Goal: Information Seeking & Learning: Learn about a topic

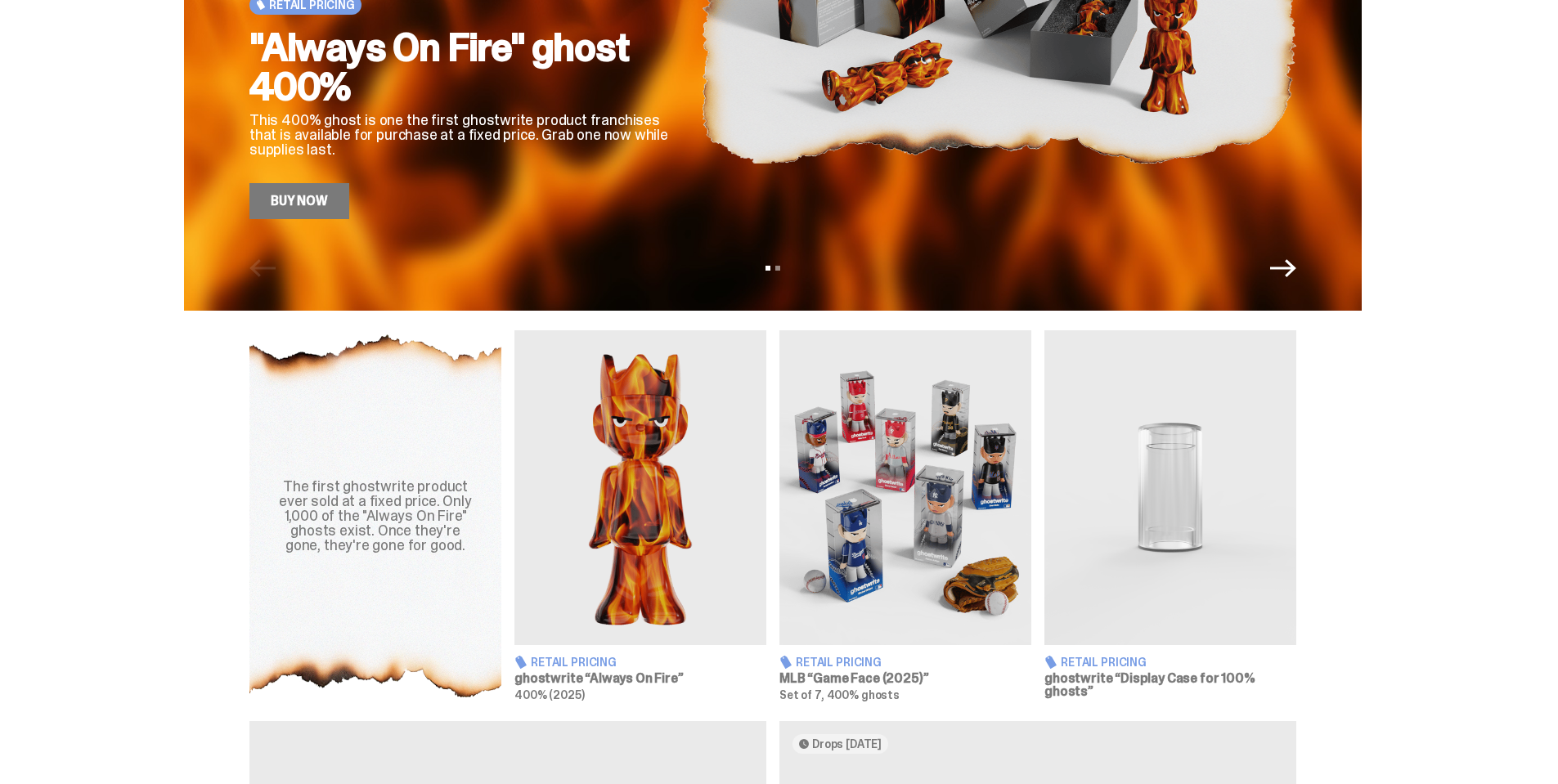
scroll to position [572, 0]
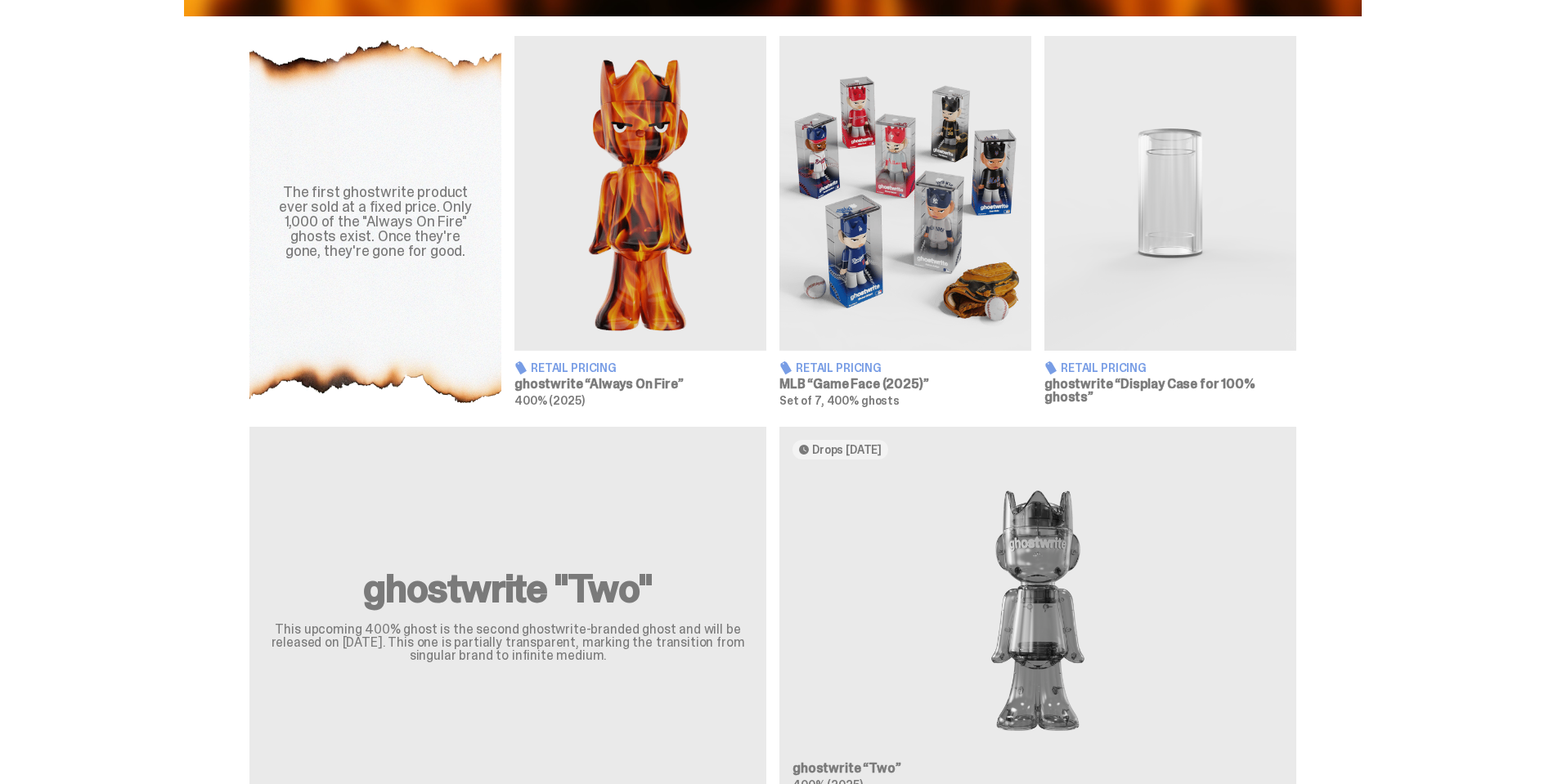
drag, startPoint x: 915, startPoint y: 380, endPoint x: 1390, endPoint y: 279, distance: 485.6
click at [1390, 279] on div "The first ghostwrite product ever sold at a fixed price. Only 1,000 of the "Alw…" at bounding box center [773, 222] width 1546 height 371
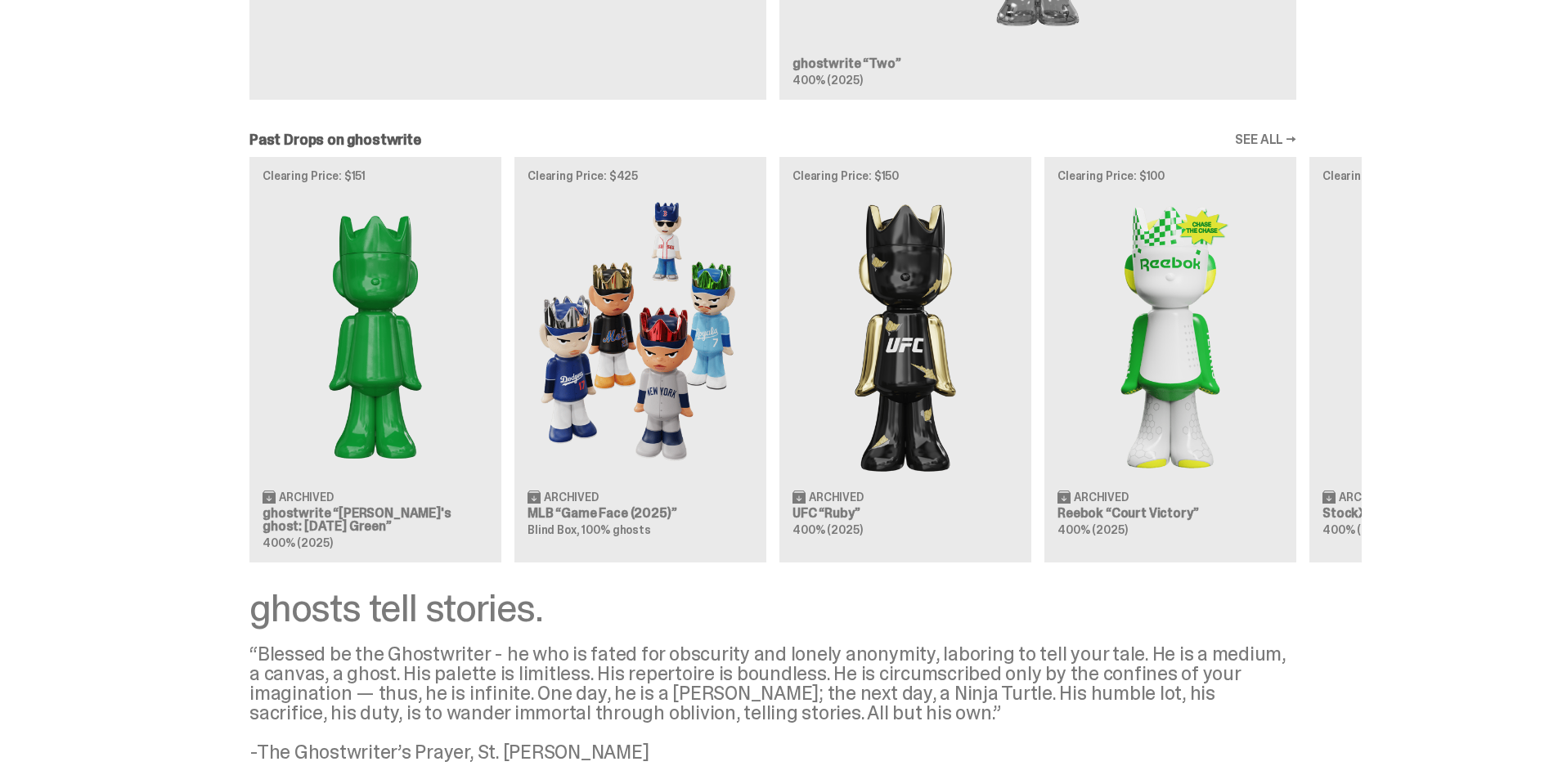
scroll to position [1396, 0]
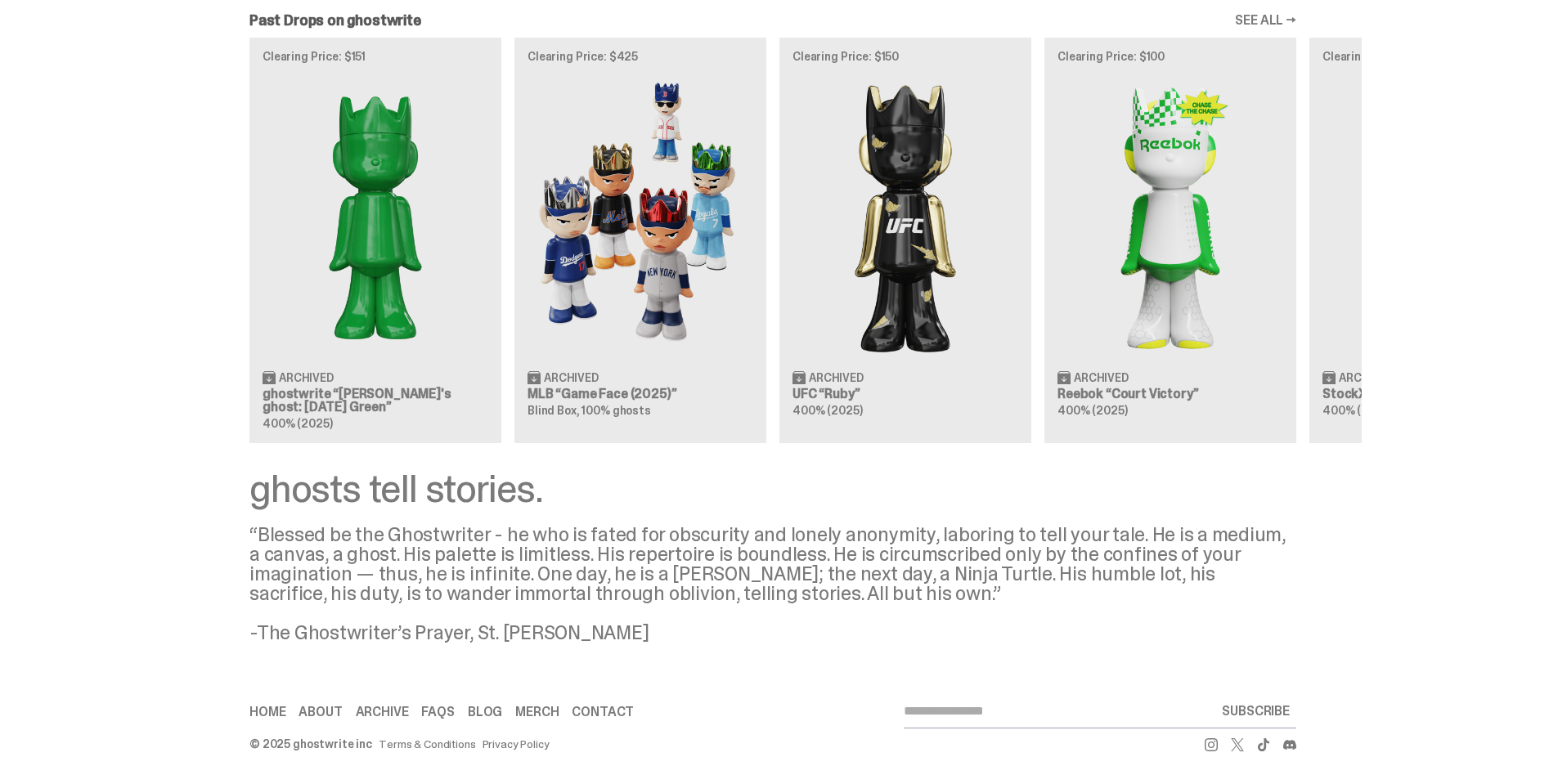
click at [1271, 20] on link "SEE ALL →" at bounding box center [1266, 20] width 61 height 13
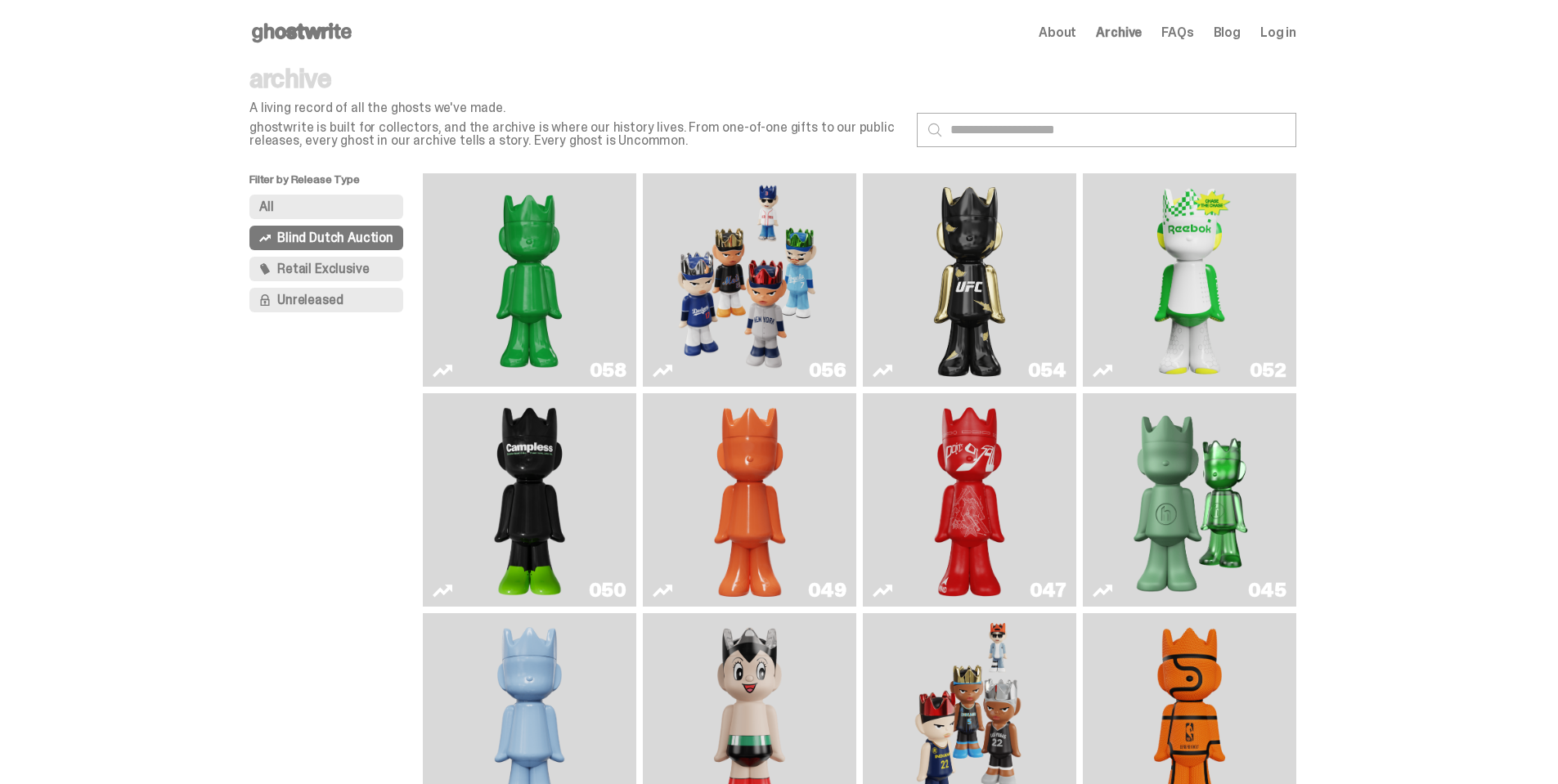
click at [324, 217] on button "All" at bounding box center [327, 207] width 154 height 24
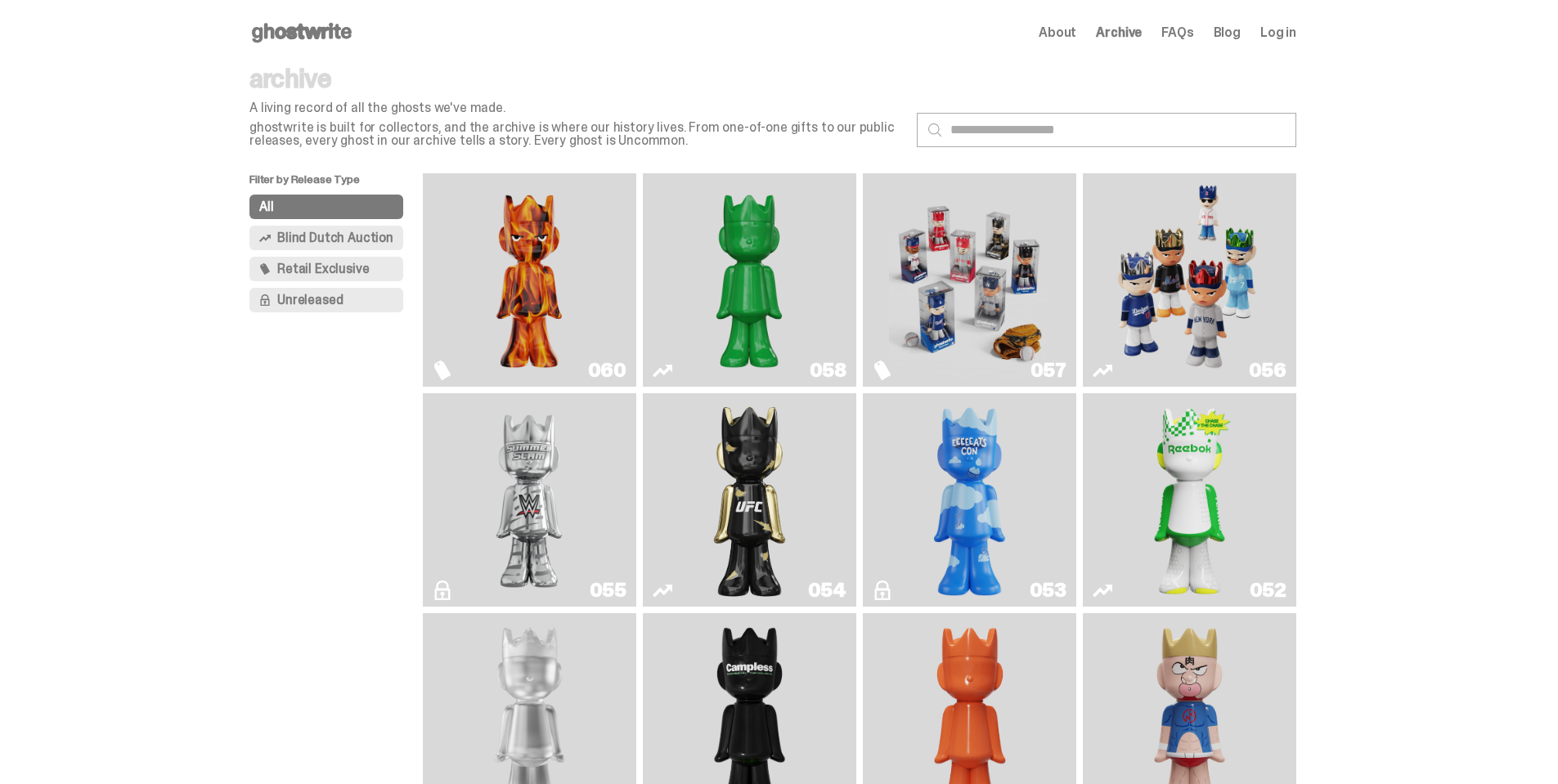
click at [940, 238] on img "Game Face (2025)" at bounding box center [969, 280] width 161 height 200
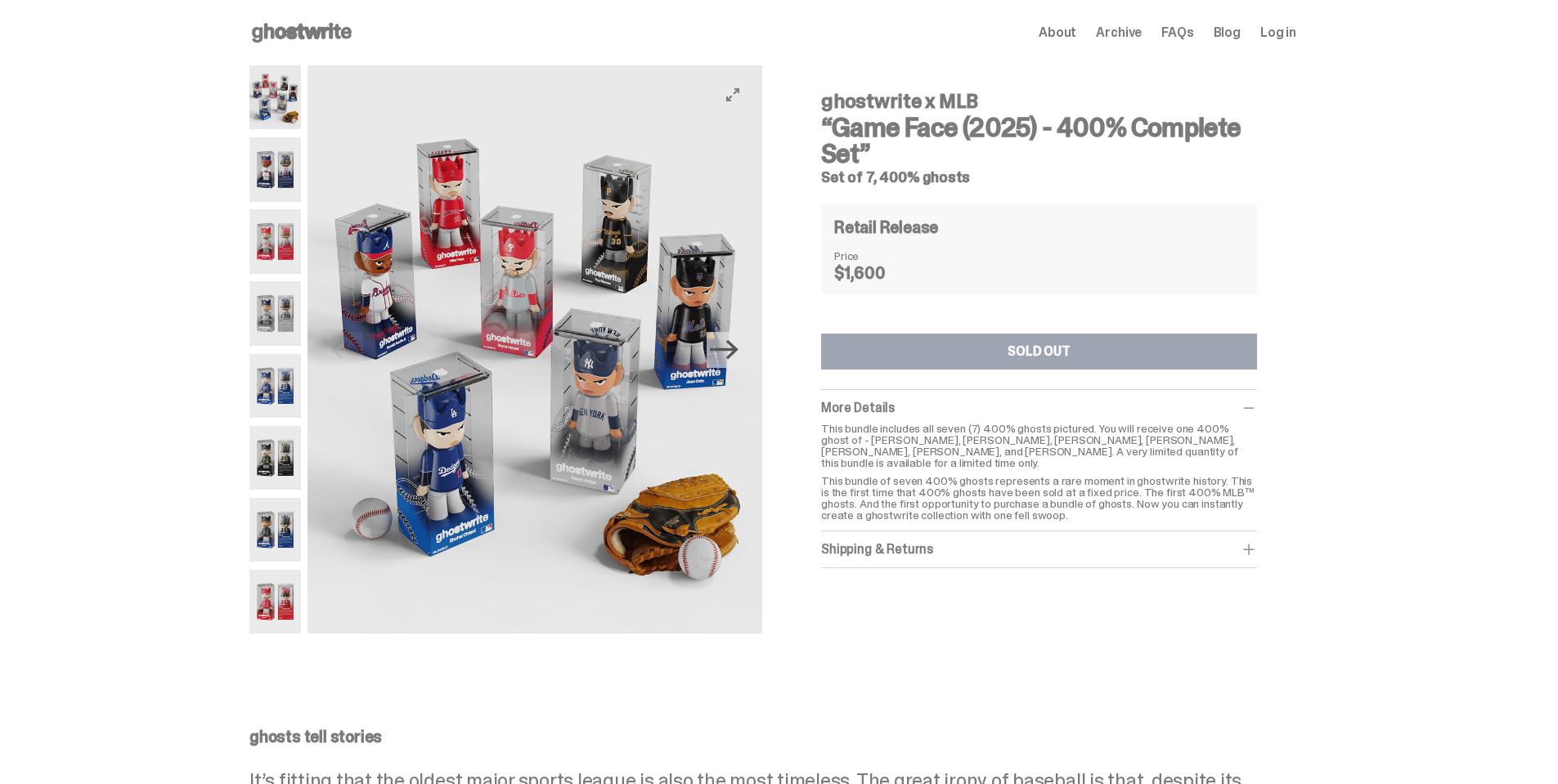
click at [729, 356] on icon "Next" at bounding box center [724, 349] width 29 height 29
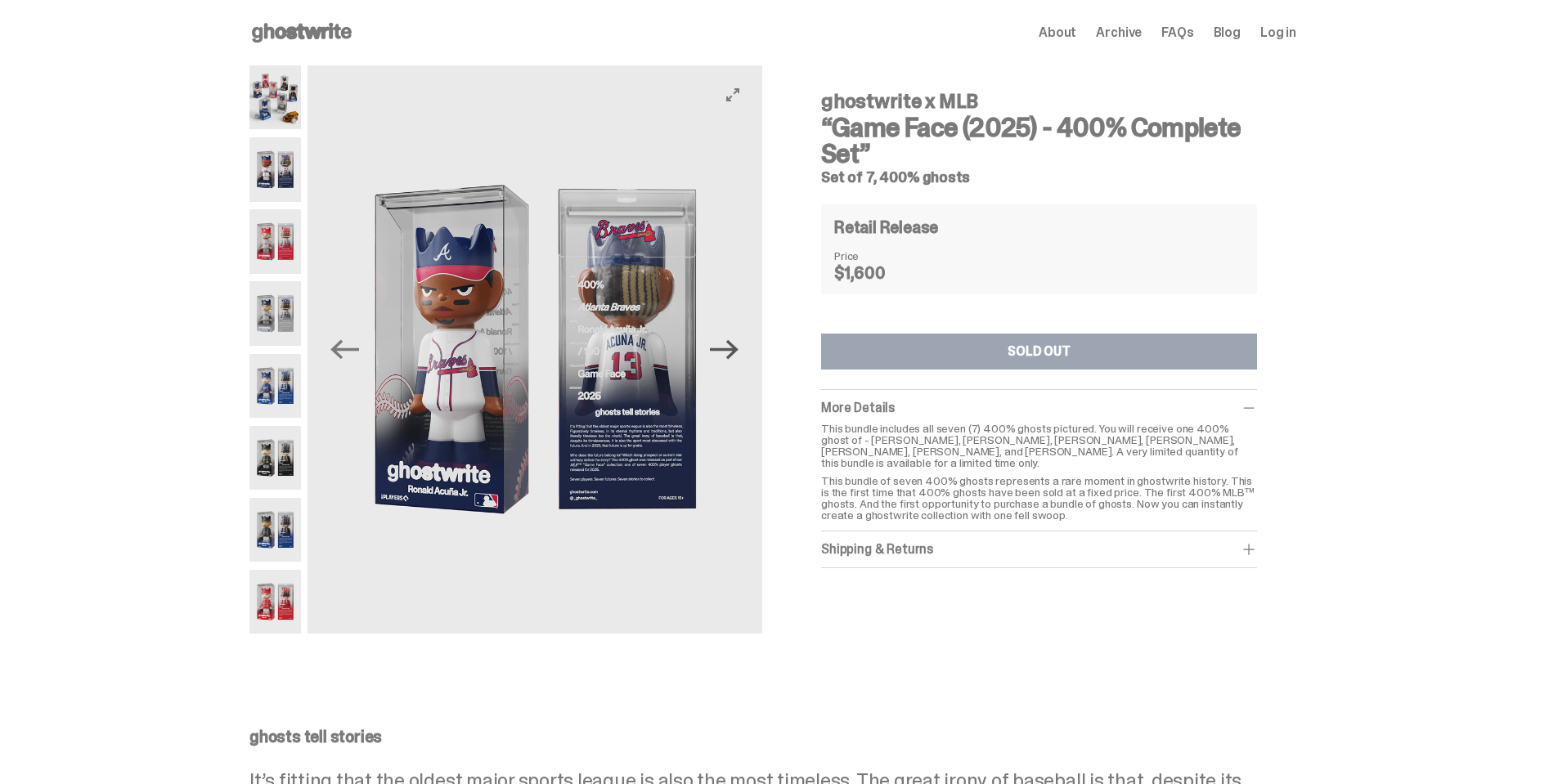
click at [729, 356] on icon "Next" at bounding box center [724, 349] width 29 height 29
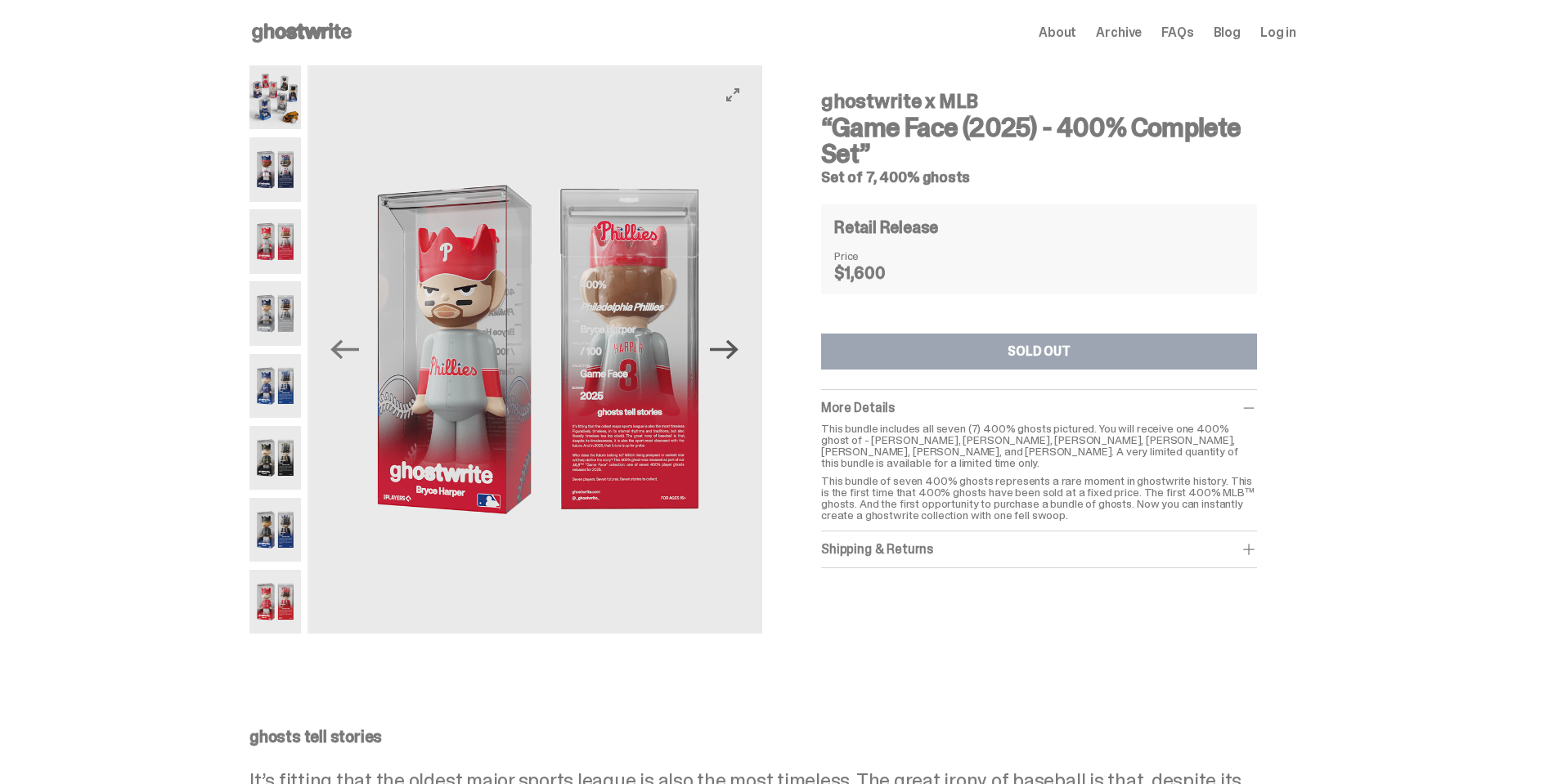
click at [729, 356] on icon "Next" at bounding box center [724, 349] width 29 height 29
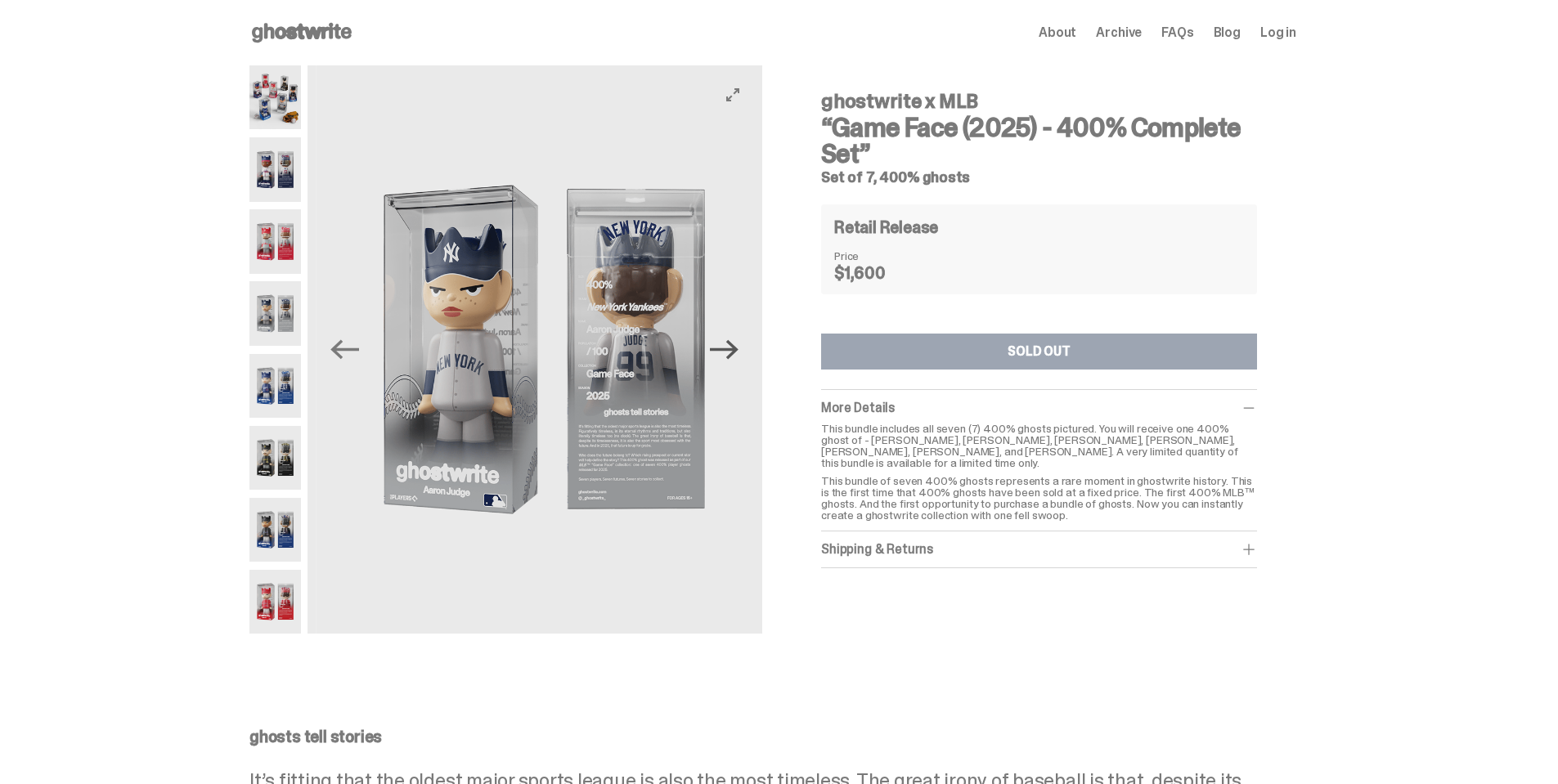
click at [729, 356] on icon "Next" at bounding box center [724, 349] width 29 height 29
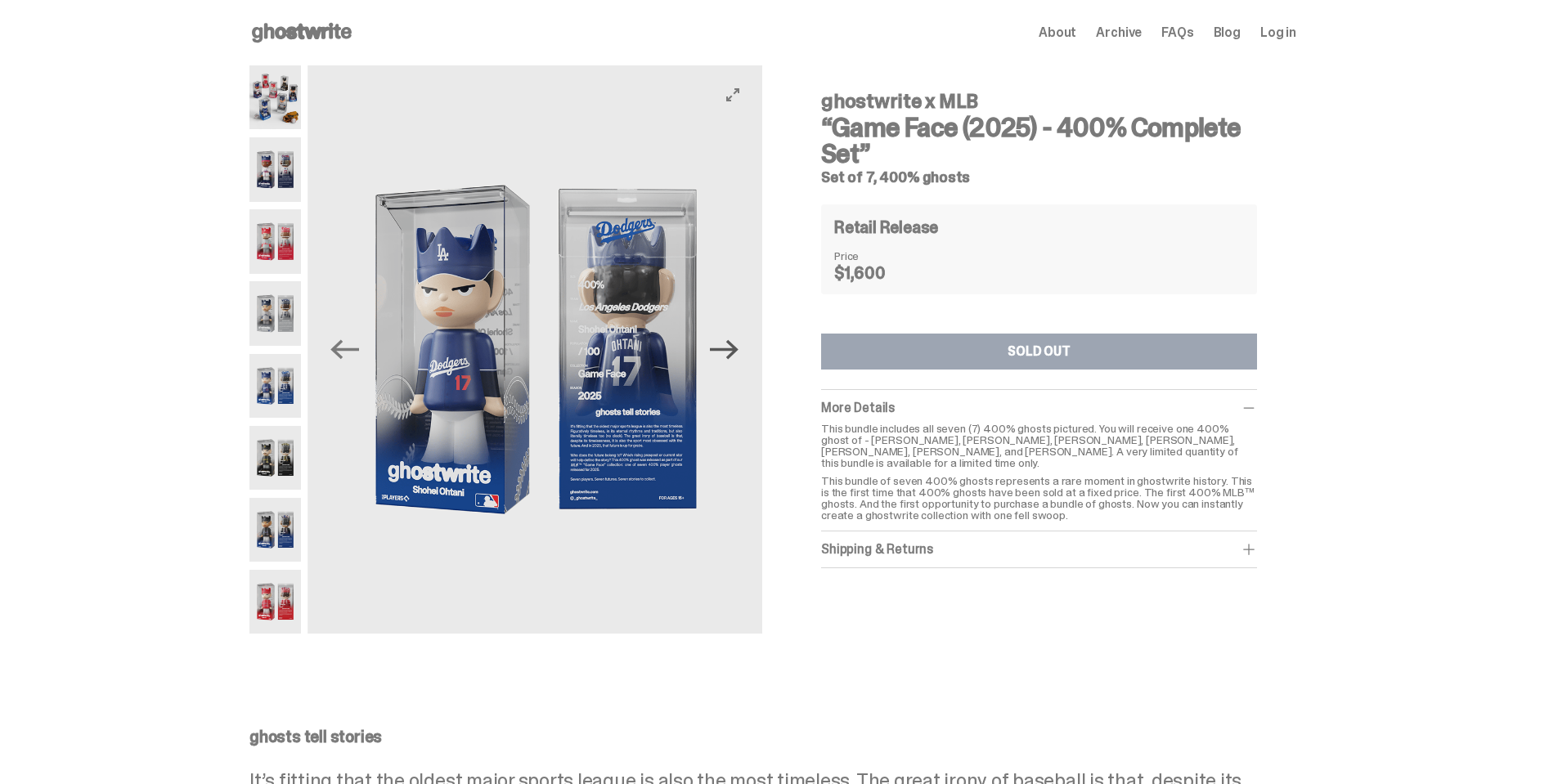
click at [729, 356] on icon "Next" at bounding box center [724, 349] width 29 height 29
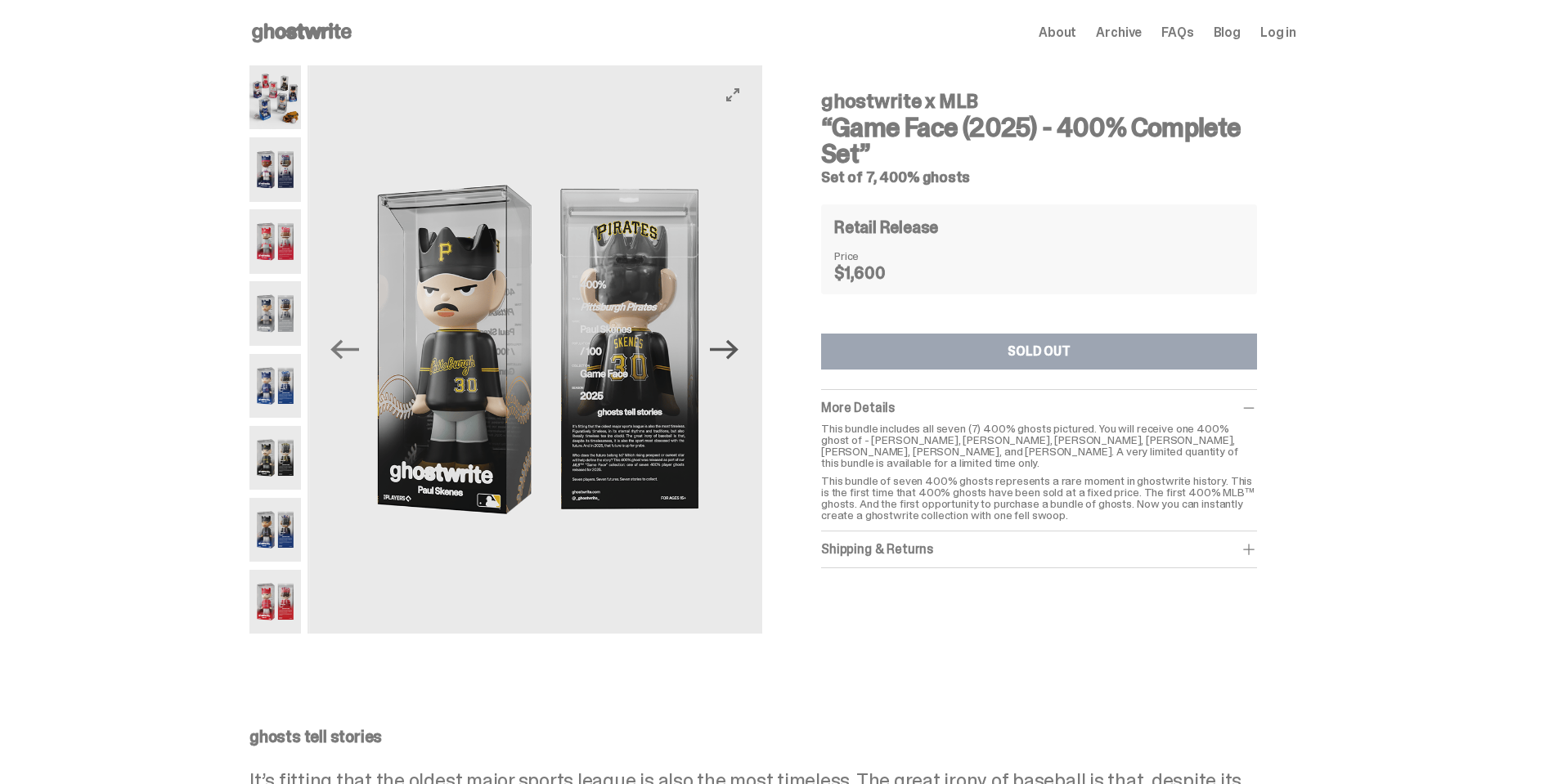
click at [729, 356] on icon "Next" at bounding box center [724, 349] width 29 height 29
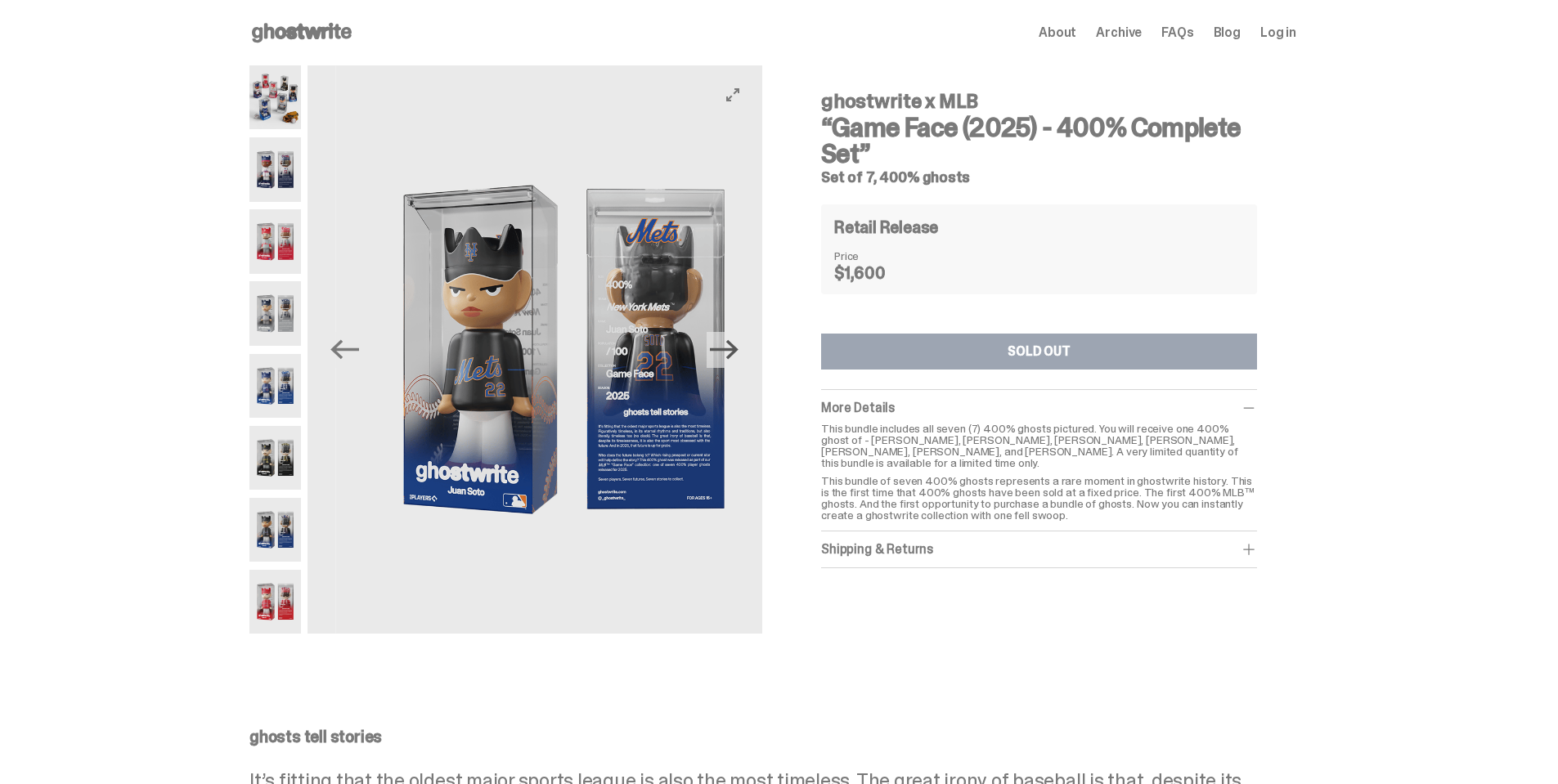
click at [729, 356] on icon "Next" at bounding box center [724, 349] width 29 height 29
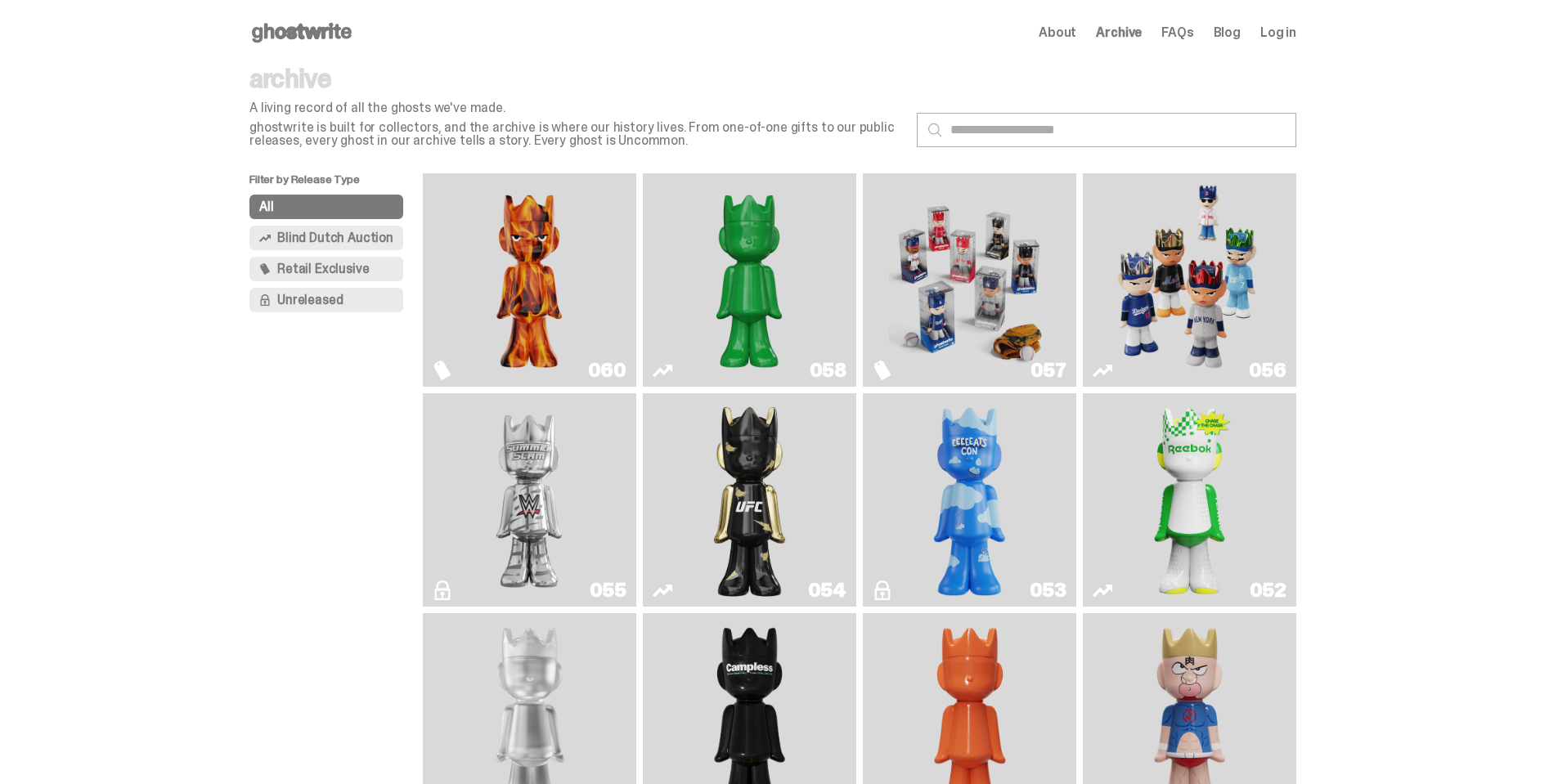
click at [704, 263] on img "Schrödinger's ghost: Sunday Green" at bounding box center [749, 280] width 161 height 200
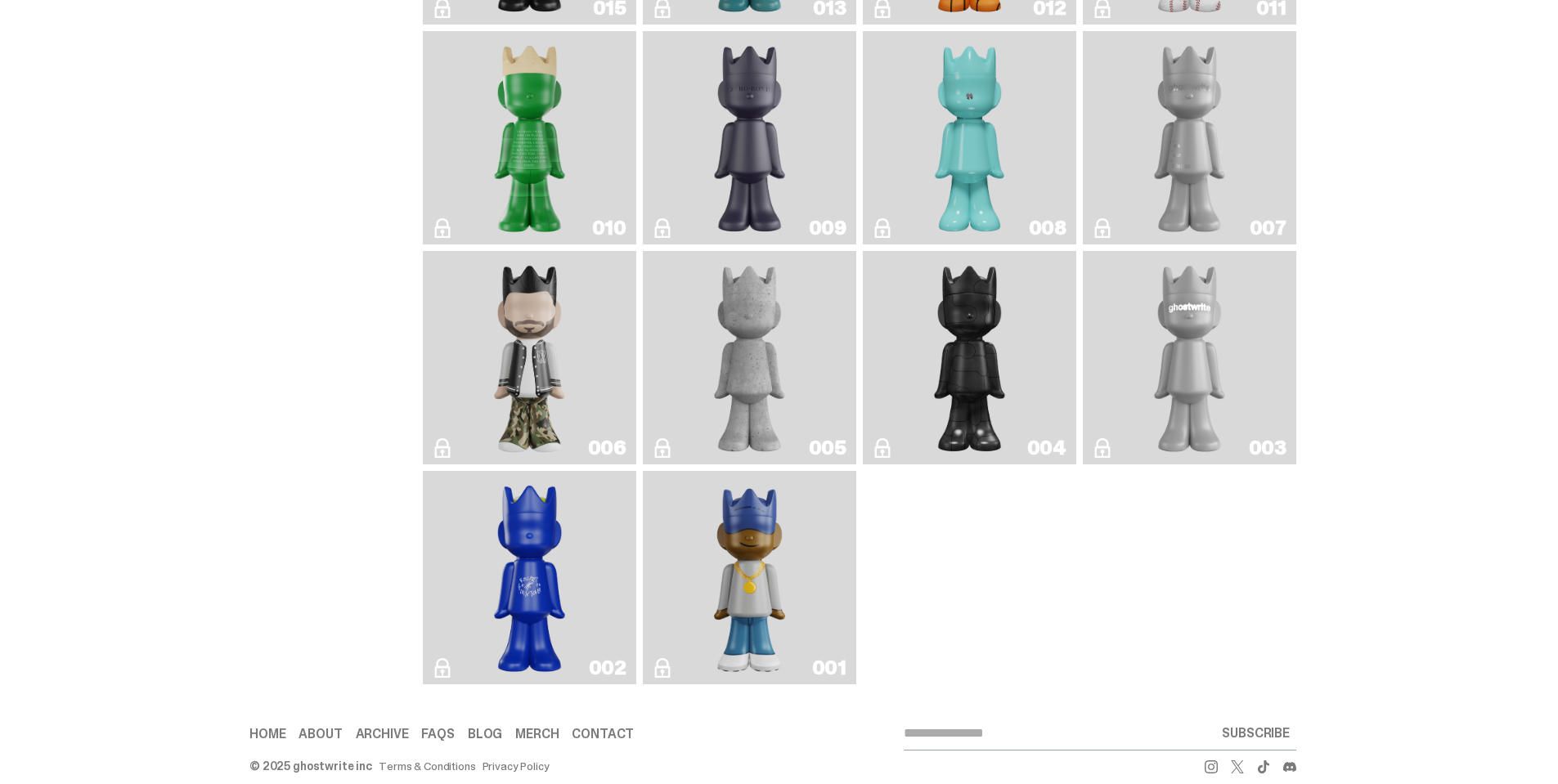
scroll to position [2828, 0]
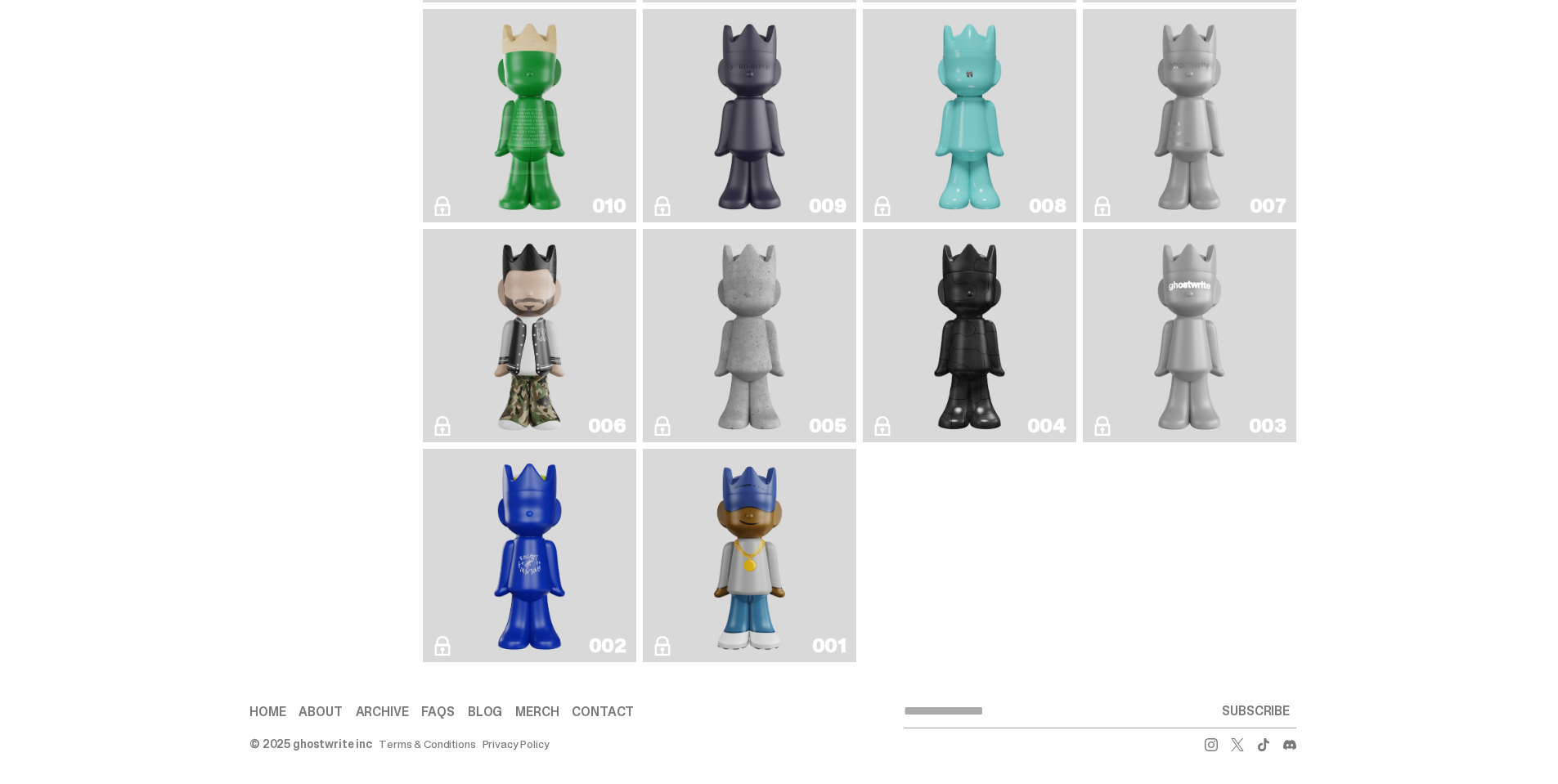
click at [818, 472] on link "001" at bounding box center [749, 556] width 194 height 200
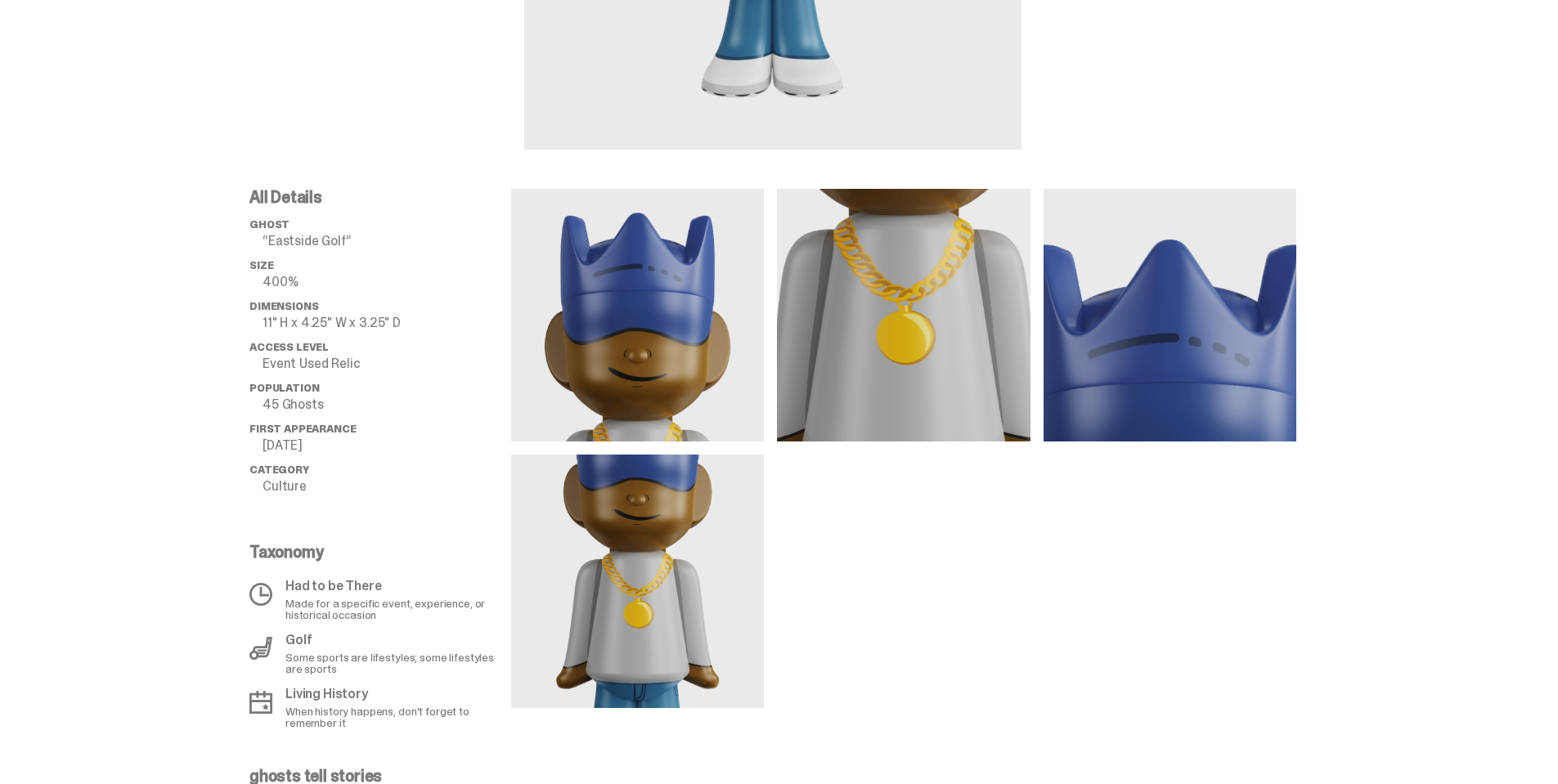
scroll to position [163, 0]
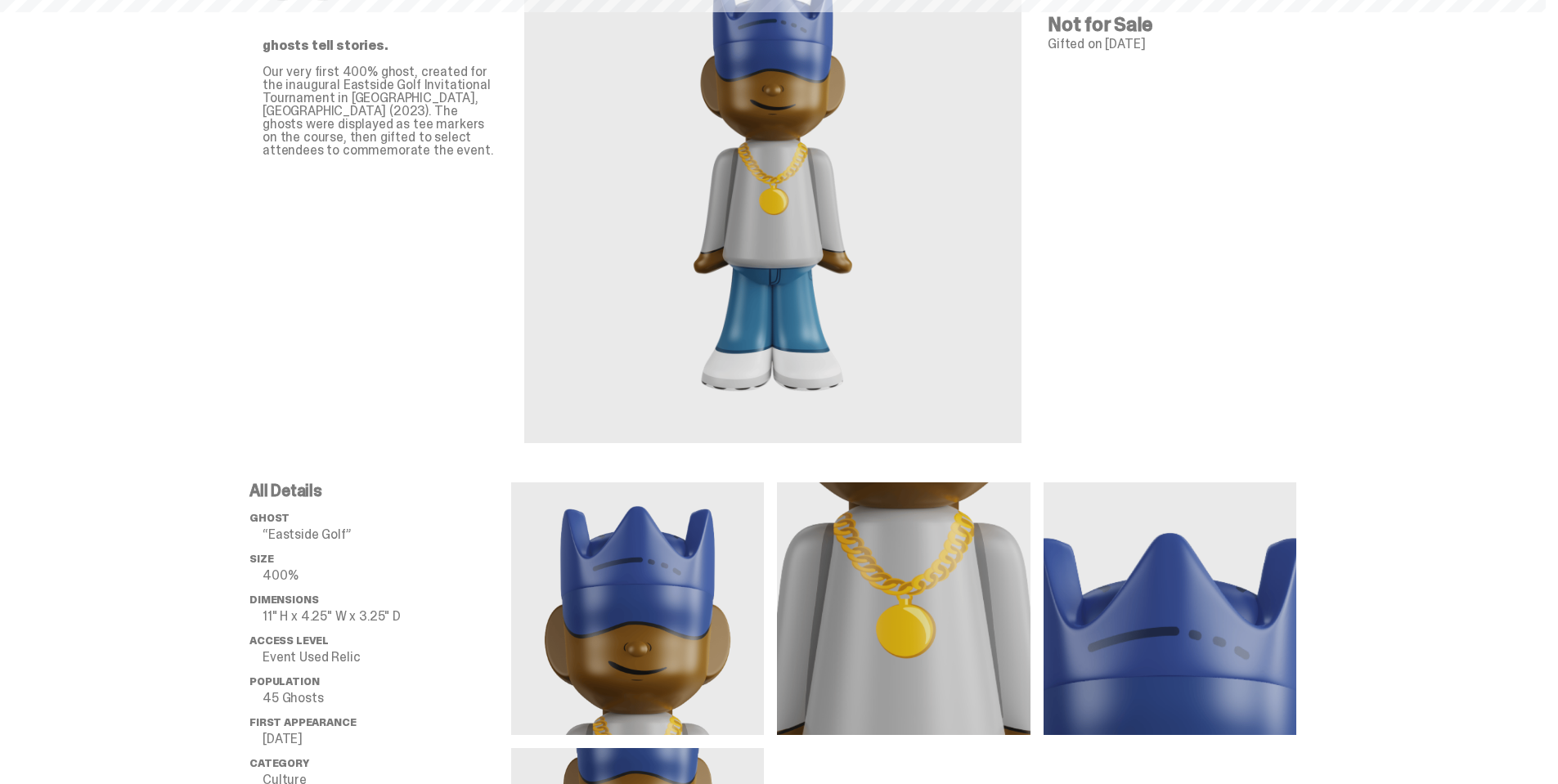
scroll to position [2828, 0]
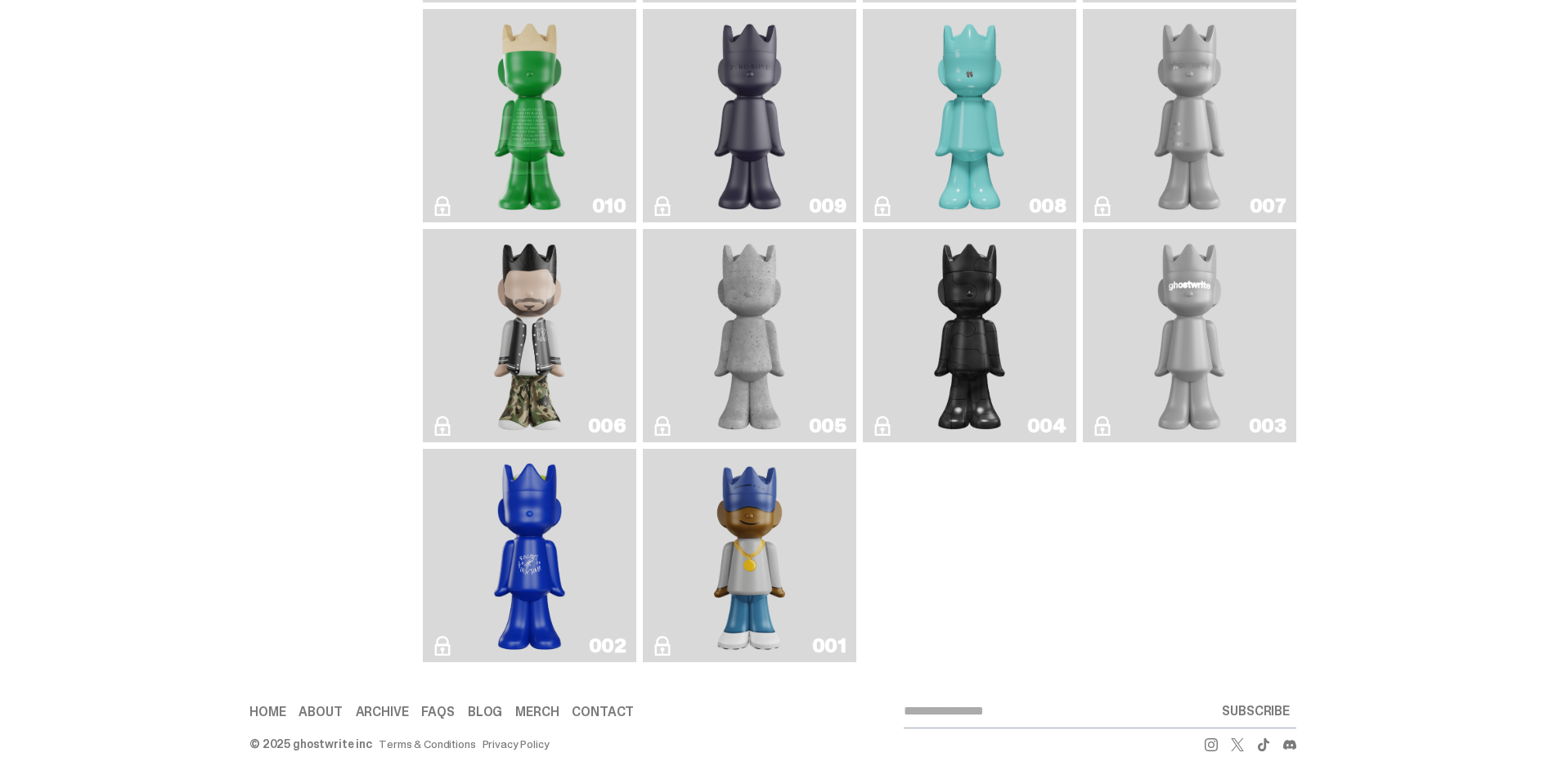
click at [545, 509] on img "Rocky's Matcha" at bounding box center [529, 556] width 86 height 200
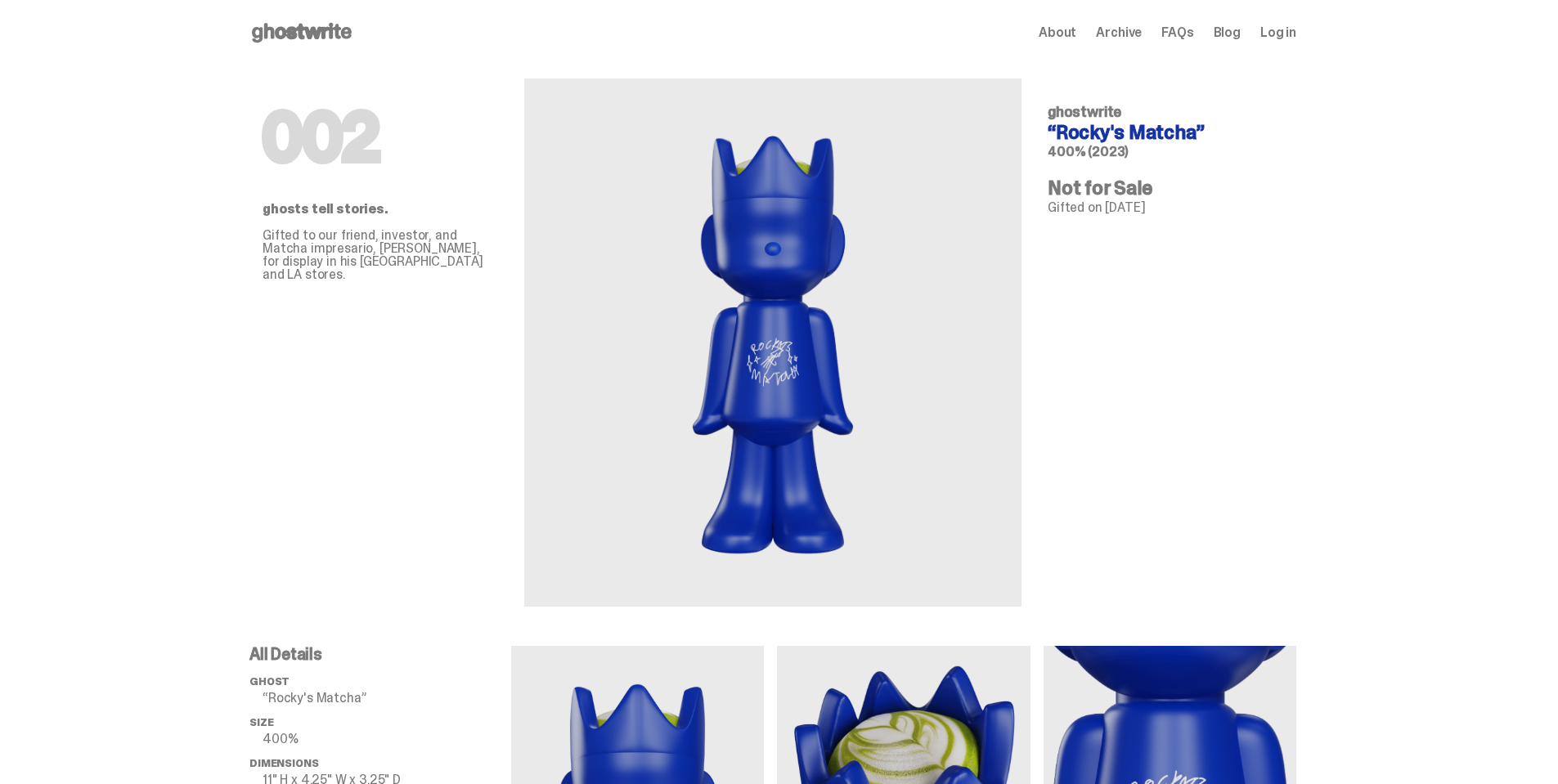
scroll to position [503, 0]
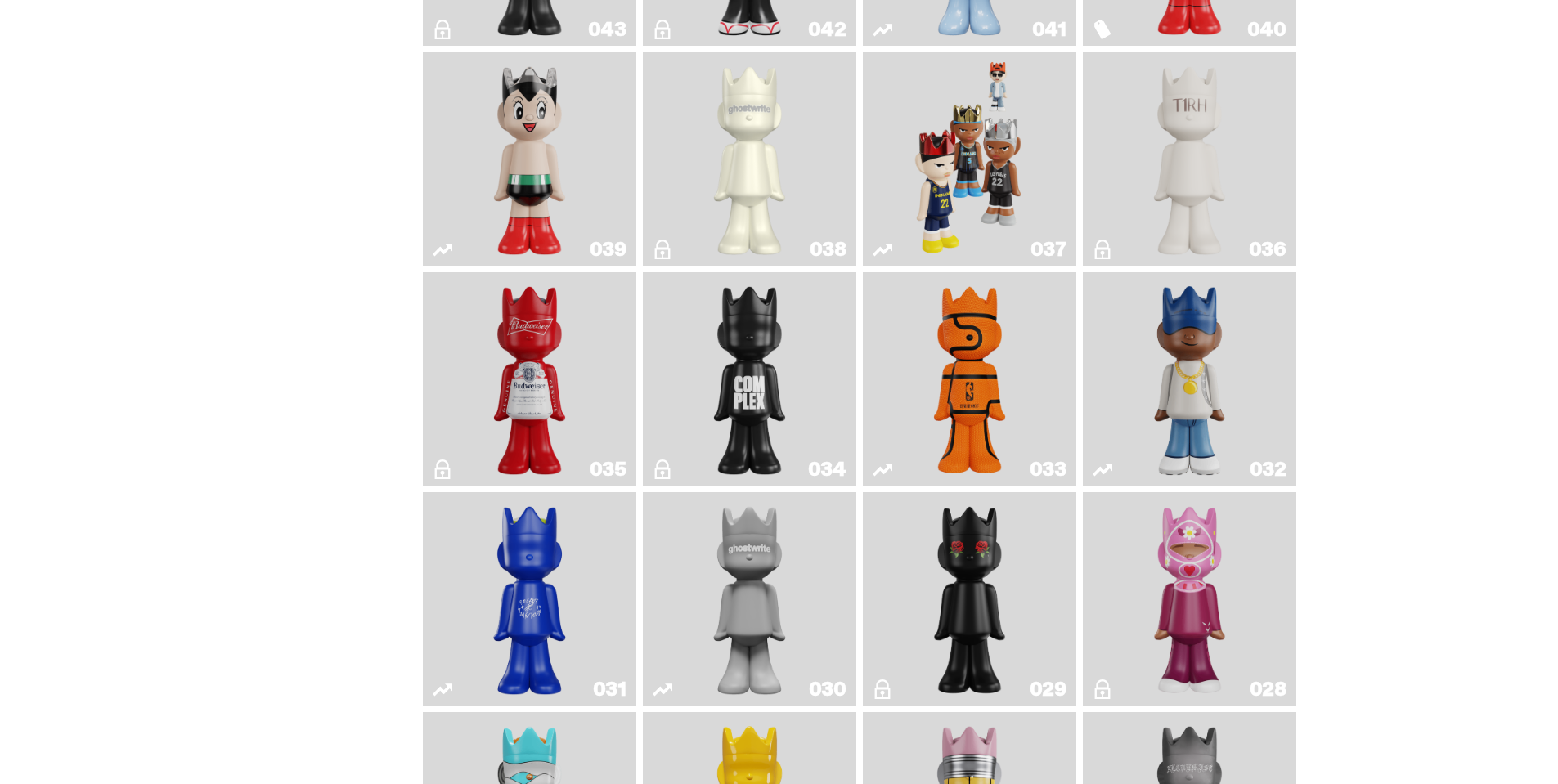
scroll to position [1192, 0]
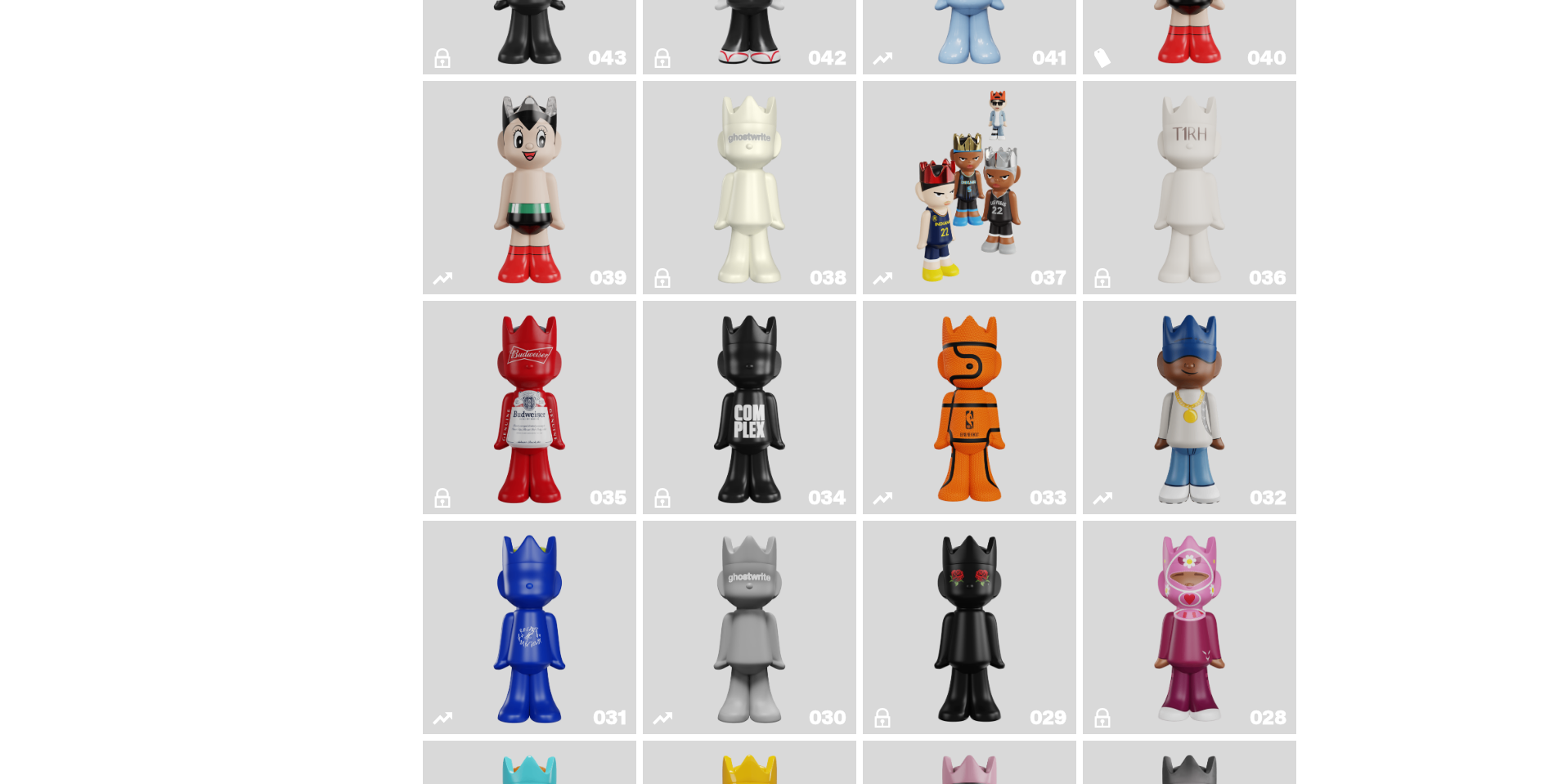
click at [1003, 156] on img "Game Face (2024)" at bounding box center [970, 187] width 113 height 200
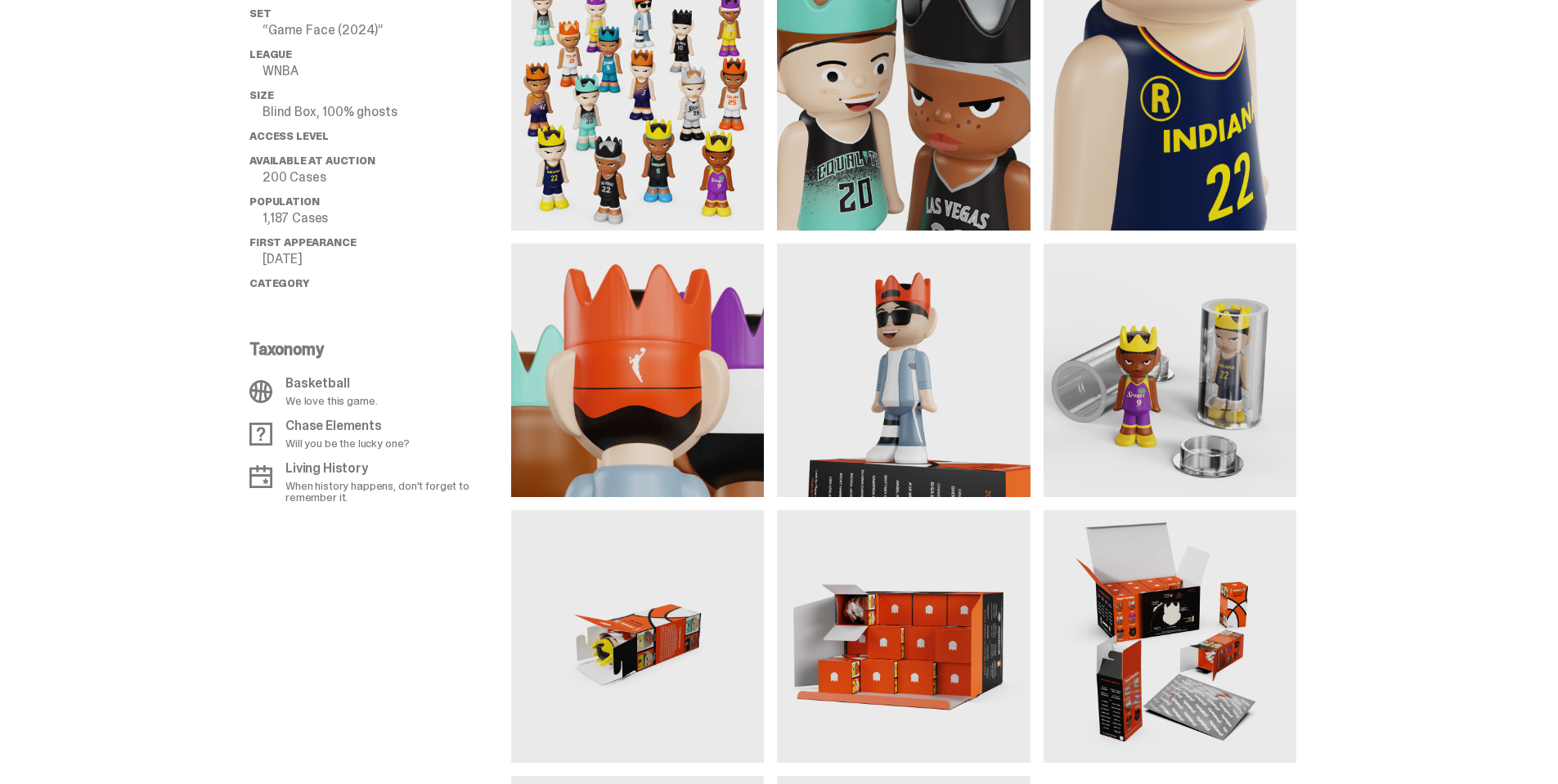
scroll to position [1227, 0]
